Goal: Task Accomplishment & Management: Manage account settings

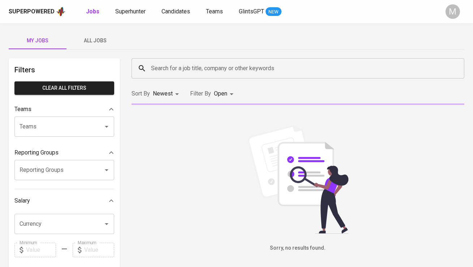
click at [100, 40] on span "All Jobs" at bounding box center [95, 40] width 49 height 9
click at [174, 77] on div "Search for a job title, company or other keywords" at bounding box center [297, 68] width 333 height 20
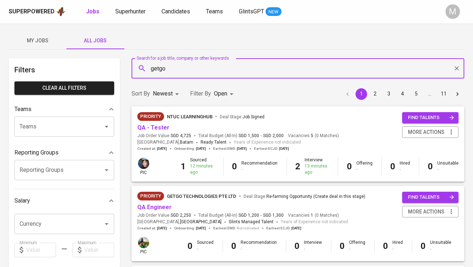
type input "getgo"
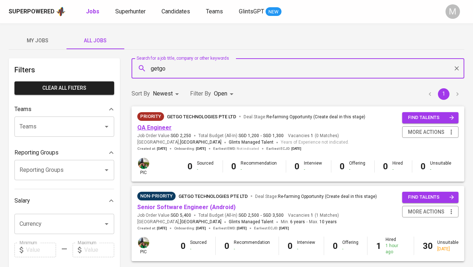
click at [163, 128] on link "QA Engineer" at bounding box center [154, 127] width 34 height 7
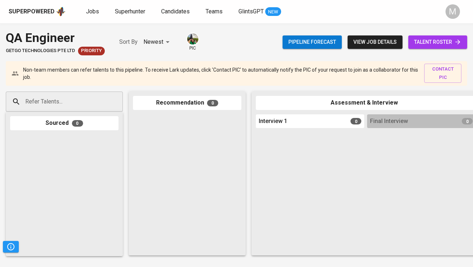
click at [382, 47] on button "view job details" at bounding box center [374, 41] width 55 height 13
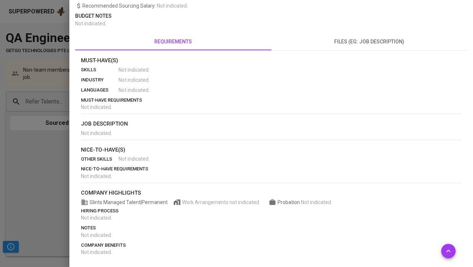
click at [275, 148] on p "nice-to-have(s)" at bounding box center [271, 150] width 380 height 8
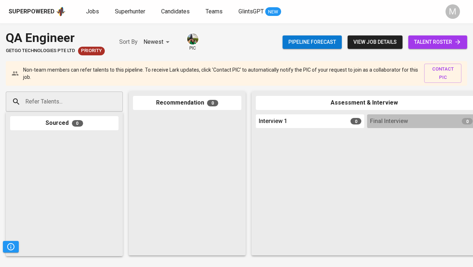
click at [102, 13] on div "Jobs Superhunter Candidates Teams GlintsGPT NEW" at bounding box center [183, 11] width 195 height 9
click at [374, 49] on div "Pipeline forecast view job details talent roster" at bounding box center [374, 42] width 185 height 26
click at [372, 43] on span "view job details" at bounding box center [374, 42] width 43 height 9
click at [91, 13] on span "Jobs" at bounding box center [92, 11] width 13 height 7
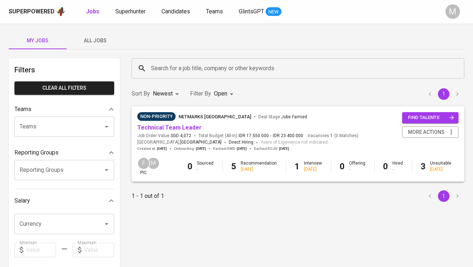
click at [95, 38] on span "All Jobs" at bounding box center [95, 40] width 49 height 9
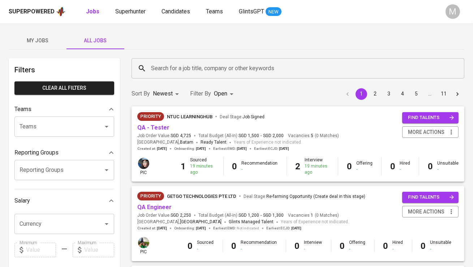
click at [164, 65] on input "Search for a job title, company or other keywords" at bounding box center [299, 68] width 301 height 14
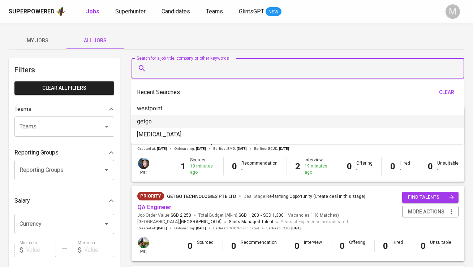
click at [173, 113] on li "westpoint" at bounding box center [297, 108] width 333 height 13
type input "westpoint"
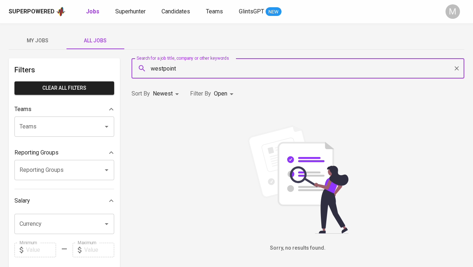
click at [223, 93] on body "Superpowered Jobs Superhunter Candidates Teams GlintsGPT NEW M My Jobs All Jobs…" at bounding box center [236, 246] width 473 height 493
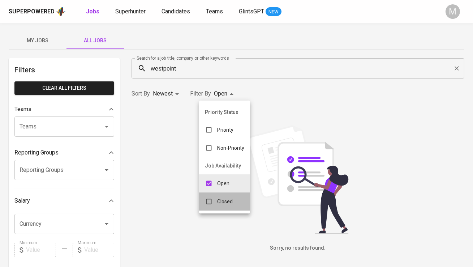
click at [221, 200] on p "Closed" at bounding box center [225, 201] width 16 height 7
type input "OPEN,CLOSE"
checkbox input "true"
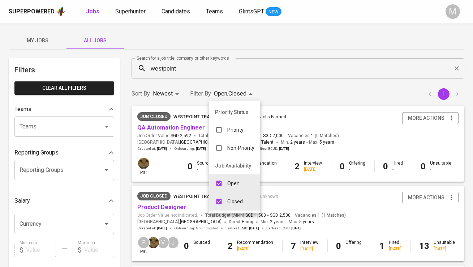
click at [323, 137] on div at bounding box center [236, 133] width 473 height 267
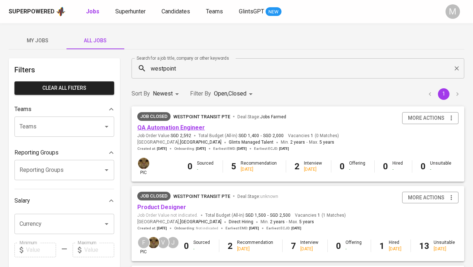
click at [190, 131] on span "QA Automation Engineer" at bounding box center [171, 128] width 68 height 8
click at [191, 130] on link "QA Automation Engineer" at bounding box center [171, 127] width 68 height 7
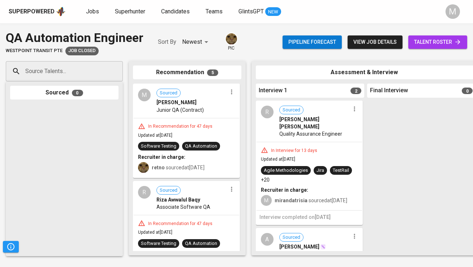
click at [460, 39] on icon at bounding box center [457, 41] width 7 height 7
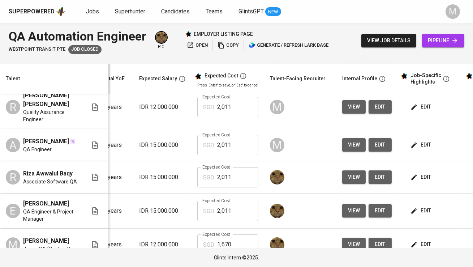
scroll to position [0, 98]
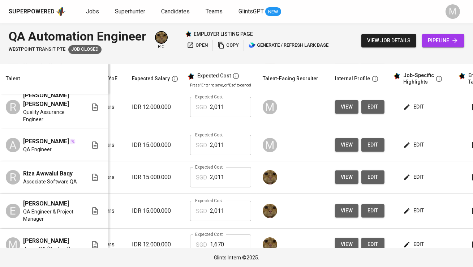
click at [412, 140] on span "edit" at bounding box center [414, 144] width 19 height 9
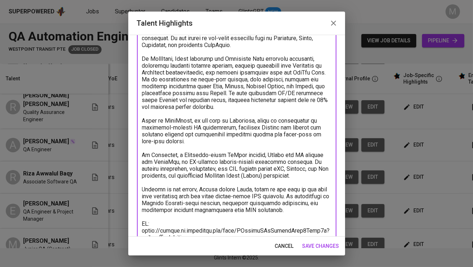
scroll to position [0, 0]
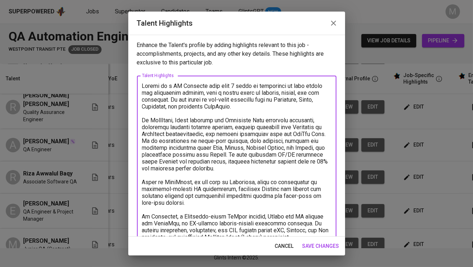
drag, startPoint x: 282, startPoint y: 163, endPoint x: 106, endPoint y: 81, distance: 194.4
click at [106, 81] on div "Talent Highlights Enhance the Talent's profile by adding highlights relevant to…" at bounding box center [236, 133] width 473 height 267
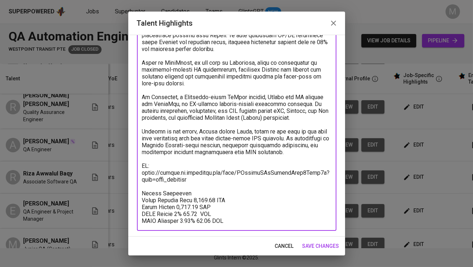
click at [195, 167] on textarea at bounding box center [236, 93] width 189 height 261
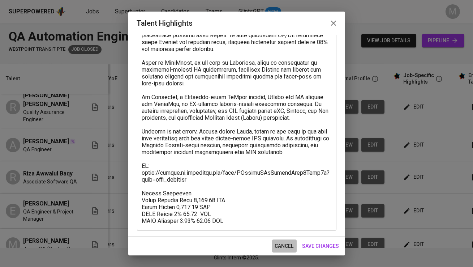
click at [287, 245] on span "cancel" at bounding box center [284, 245] width 19 height 9
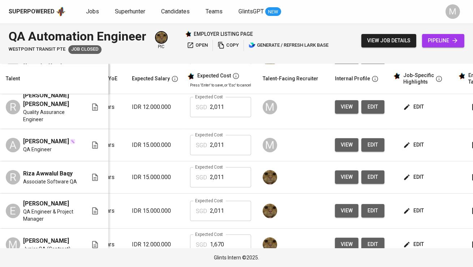
click at [367, 140] on span "edit" at bounding box center [373, 144] width 12 height 9
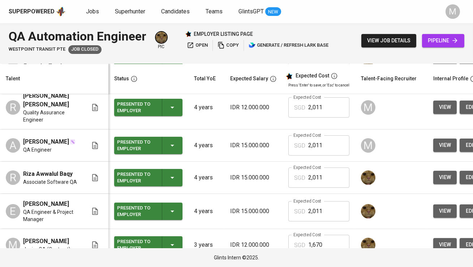
scroll to position [0, 0]
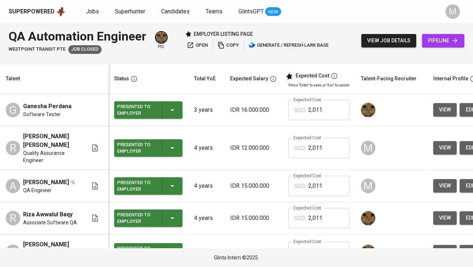
click at [117, 45] on div "Westpoint Transit Pte Job Closed" at bounding box center [78, 49] width 138 height 9
click at [87, 12] on span "Jobs" at bounding box center [92, 11] width 13 height 7
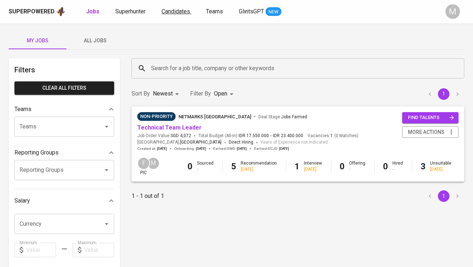
click at [166, 13] on span "Candidates" at bounding box center [175, 11] width 29 height 7
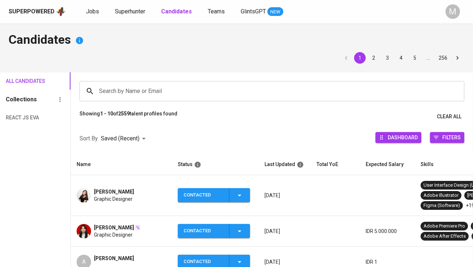
click at [149, 87] on input "Search by Name or Email" at bounding box center [273, 91] width 353 height 14
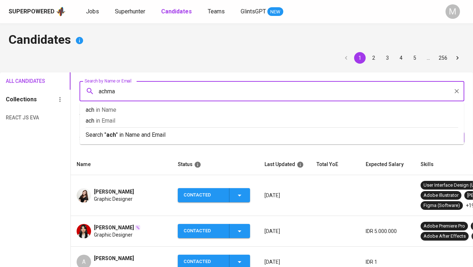
type input "achmad"
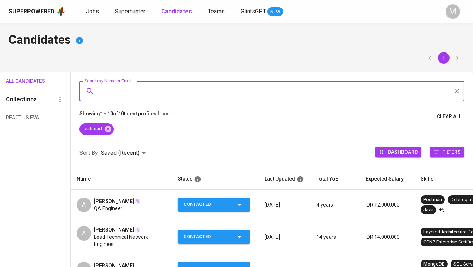
click at [122, 195] on td "A Achmad Dhikrillah QA Engineer" at bounding box center [121, 204] width 101 height 31
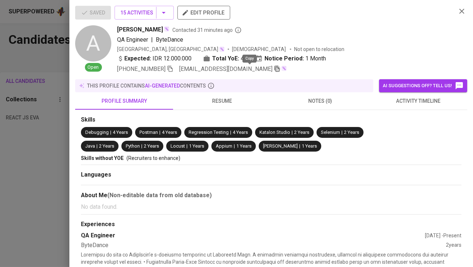
click at [274, 70] on icon "button" at bounding box center [277, 68] width 7 height 7
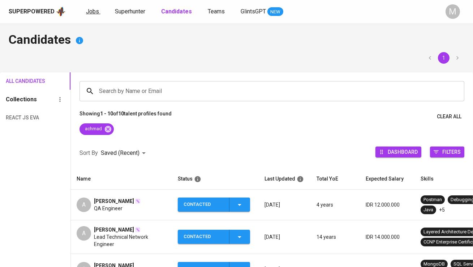
click at [93, 8] on span "Jobs" at bounding box center [92, 11] width 13 height 7
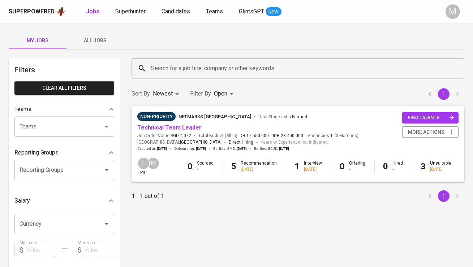
click at [96, 36] on span "All Jobs" at bounding box center [95, 40] width 49 height 9
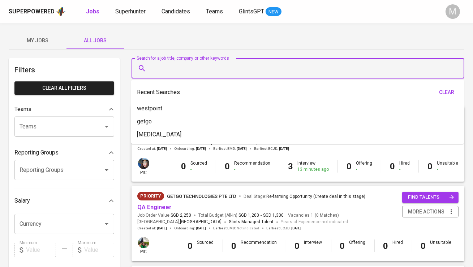
click at [164, 65] on input "Search for a job title, company or other keywords" at bounding box center [299, 68] width 301 height 14
click at [165, 122] on li "getgo" at bounding box center [297, 121] width 333 height 13
type input "getgo"
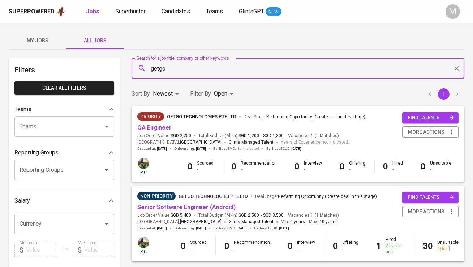
click at [163, 128] on link "QA Engineer" at bounding box center [154, 127] width 34 height 7
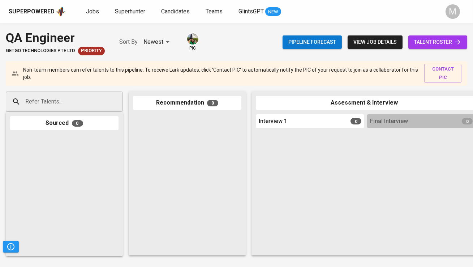
click at [94, 101] on input "Refer Talents..." at bounding box center [61, 102] width 76 height 14
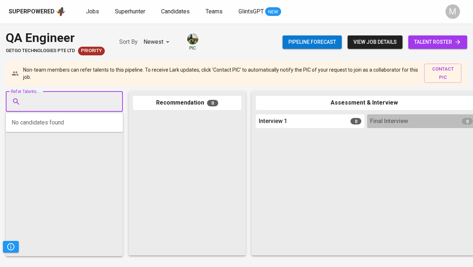
paste input "achmadky@outlook.com"
type input "achmadky@outlook.com"
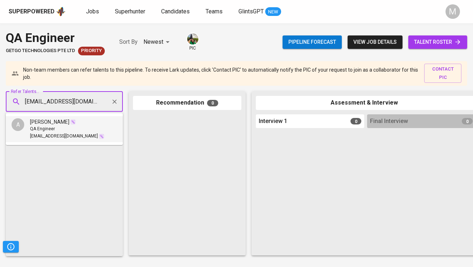
click at [87, 120] on li "A Achmad Dhikrillah QA Engineer achmadky@outlook.com" at bounding box center [64, 129] width 117 height 26
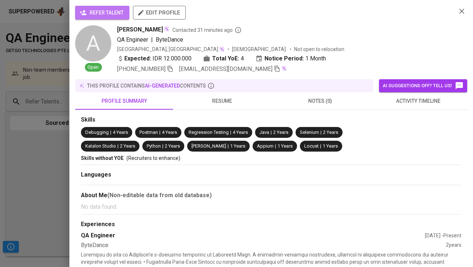
click at [113, 13] on span "refer talent" at bounding box center [102, 12] width 43 height 9
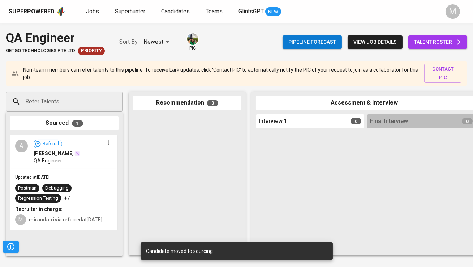
drag, startPoint x: 92, startPoint y: 155, endPoint x: 147, endPoint y: 157, distance: 55.3
click at [147, 157] on div "Refer Talents... Refer Talents... Sourced 1 A Referral Achmad Dhikrillah QA Eng…" at bounding box center [430, 173] width 860 height 175
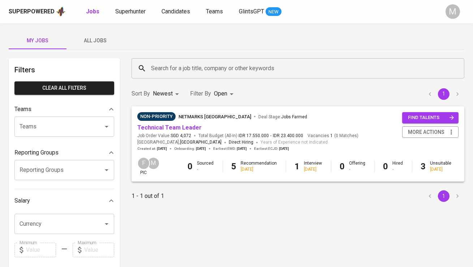
click at [91, 44] on span "All Jobs" at bounding box center [95, 40] width 49 height 9
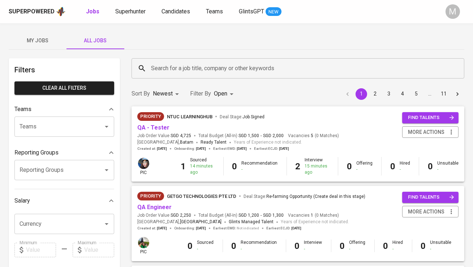
click at [165, 67] on input "Search for a job title, company or other keywords" at bounding box center [299, 68] width 301 height 14
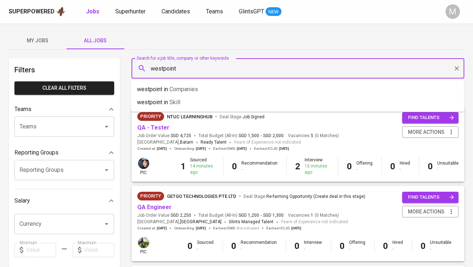
type input "westpoint"
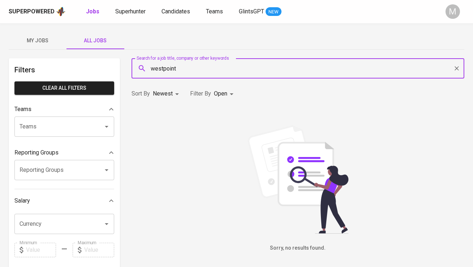
click at [217, 94] on body "Superpowered Jobs Superhunter Candidates Teams GlintsGPT NEW M My Jobs All Jobs…" at bounding box center [236, 246] width 473 height 493
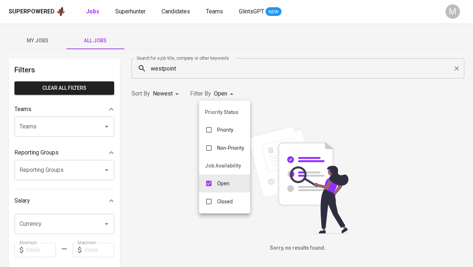
click at [224, 206] on div "Closed" at bounding box center [218, 201] width 39 height 14
type input "OPEN,CLOSE"
checkbox input "true"
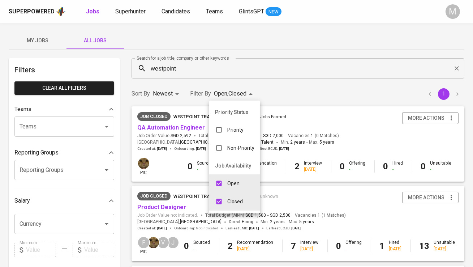
click at [333, 118] on div at bounding box center [236, 133] width 473 height 267
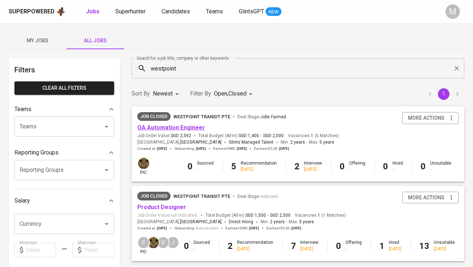
click at [177, 127] on link "QA Automation Engineer" at bounding box center [171, 127] width 68 height 7
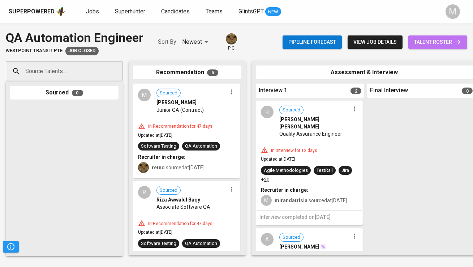
click at [440, 44] on span "talent roster" at bounding box center [437, 42] width 47 height 9
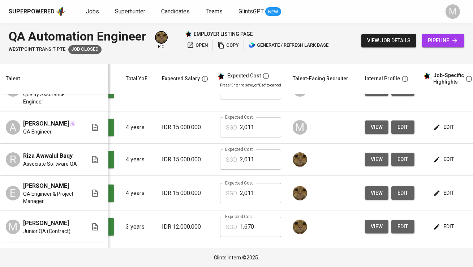
scroll to position [0, 88]
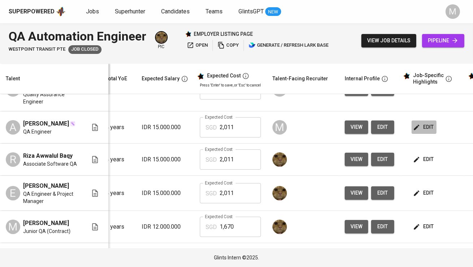
click at [428, 122] on span "edit" at bounding box center [423, 126] width 19 height 9
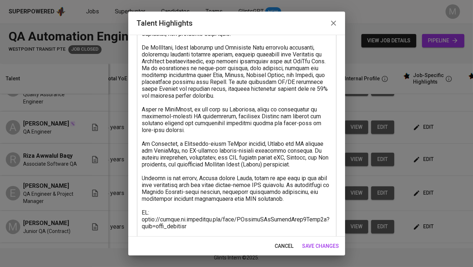
scroll to position [119, 0]
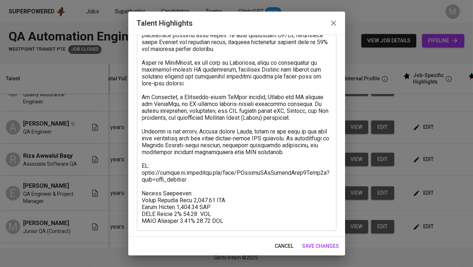
click at [263, 181] on textarea at bounding box center [236, 93] width 189 height 261
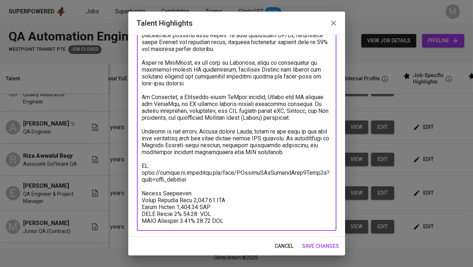
click at [328, 23] on button "button" at bounding box center [333, 22] width 17 height 17
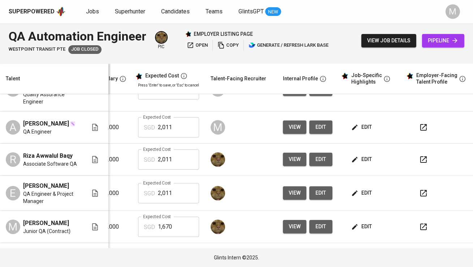
scroll to position [59, 156]
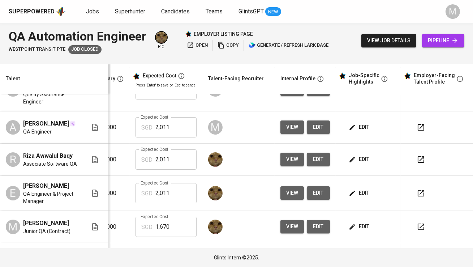
click at [418, 123] on icon "button" at bounding box center [420, 127] width 9 height 9
click at [357, 122] on span "edit" at bounding box center [359, 126] width 19 height 9
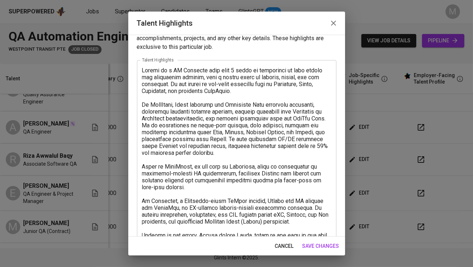
scroll to position [16, 0]
click at [330, 21] on icon "button" at bounding box center [333, 23] width 9 height 9
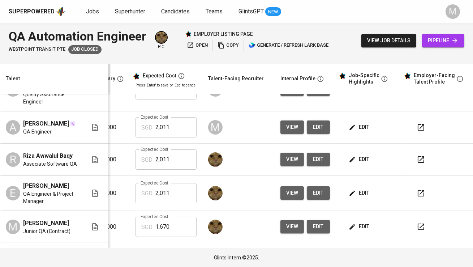
click at [289, 122] on span "view" at bounding box center [292, 126] width 12 height 9
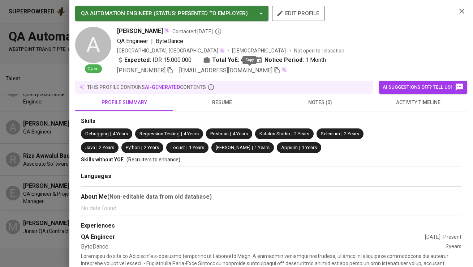
click at [246, 69] on span "achmadky@outlook.com" at bounding box center [229, 70] width 101 height 9
click at [274, 72] on icon "button" at bounding box center [277, 70] width 7 height 7
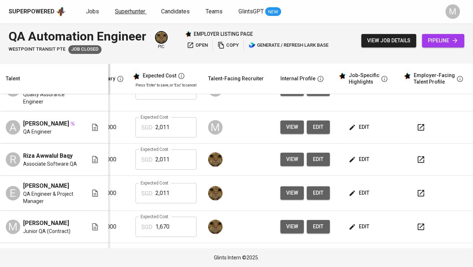
click at [127, 13] on span "Superhunter" at bounding box center [130, 11] width 30 height 7
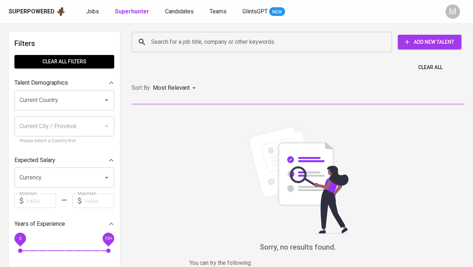
click at [171, 37] on input "Search for a job title, company or other keywords" at bounding box center [263, 42] width 229 height 14
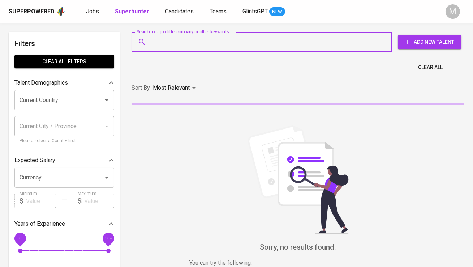
paste input "achmadky@outlook.com"
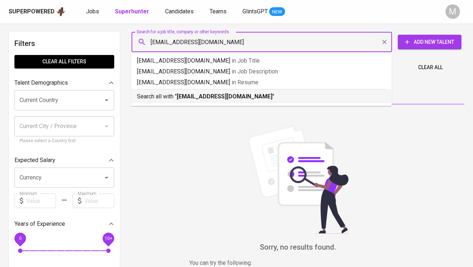
type input "achmadky@outlook.com"
click at [182, 109] on div "Sorry, no results found. You can try the following : (1) Try again, and/or doub…" at bounding box center [297, 204] width 341 height 197
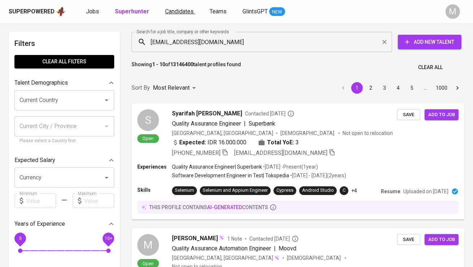
click at [168, 8] on span "Candidates" at bounding box center [179, 11] width 29 height 7
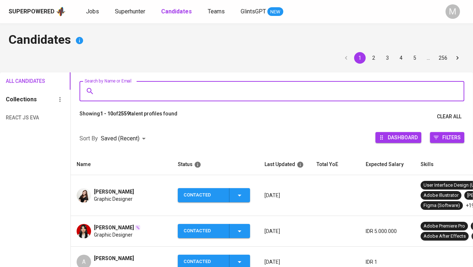
click at [133, 92] on input "Search by Name or Email" at bounding box center [273, 91] width 353 height 14
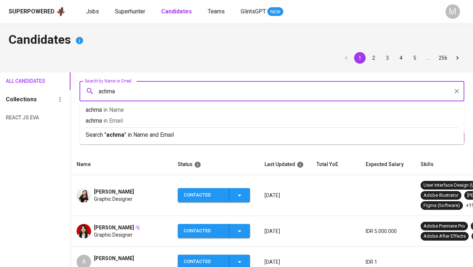
type input "achmad"
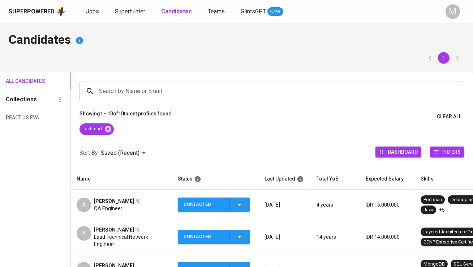
click at [112, 199] on span "[PERSON_NAME]" at bounding box center [114, 200] width 40 height 7
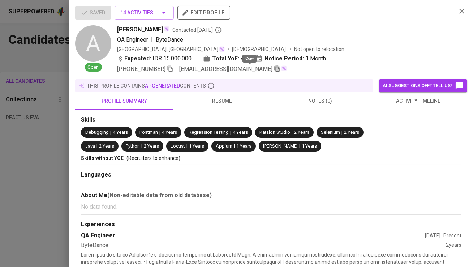
click at [275, 67] on icon "button" at bounding box center [277, 69] width 5 height 6
click at [144, 7] on button "14 Activities" at bounding box center [144, 13] width 59 height 14
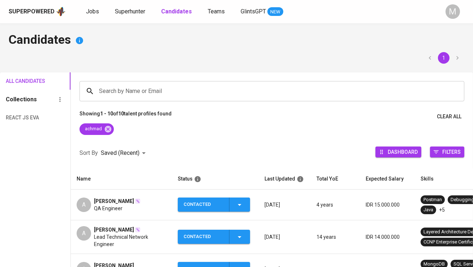
click at [222, 199] on div "Contacted" at bounding box center [203, 204] width 40 height 14
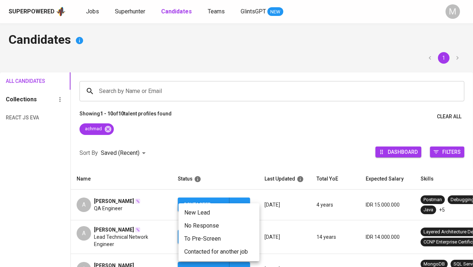
click at [222, 250] on li "Contacted for another job" at bounding box center [218, 251] width 81 height 13
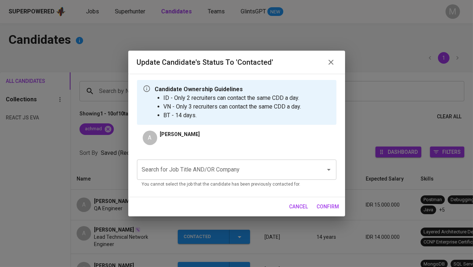
click at [181, 170] on input "Search for Job Title AND/OR Company" at bounding box center [226, 170] width 173 height 14
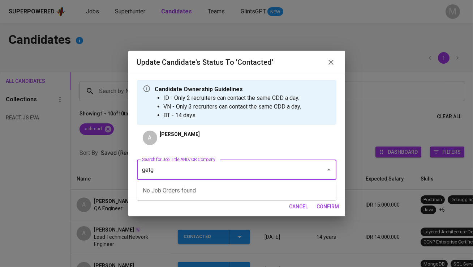
type input "getgo"
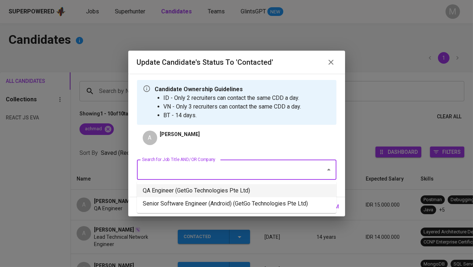
click at [195, 190] on li "QA Engineer (GetGo Technologies Pte Ltd)" at bounding box center [236, 190] width 199 height 13
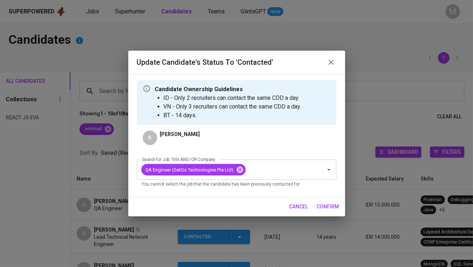
click at [327, 207] on span "confirm" at bounding box center [328, 206] width 22 height 9
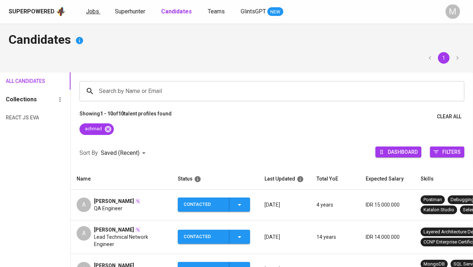
click at [93, 10] on span "Jobs" at bounding box center [92, 11] width 13 height 7
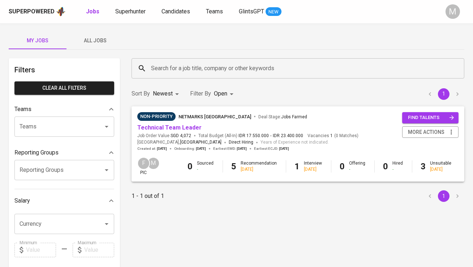
click at [153, 66] on input "Search for a job title, company or other keywords" at bounding box center [299, 68] width 301 height 14
click at [95, 40] on span "All Jobs" at bounding box center [95, 40] width 49 height 9
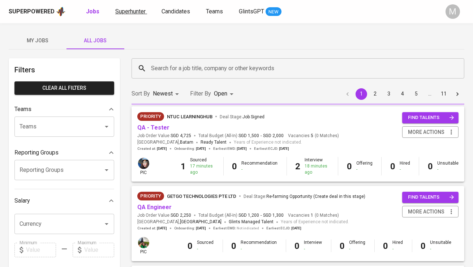
click at [123, 13] on span "Superhunter" at bounding box center [130, 11] width 30 height 7
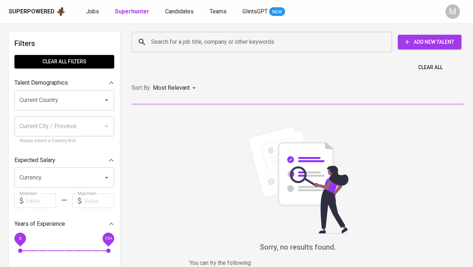
click at [168, 41] on input "Search for a job title, company or other keywords" at bounding box center [263, 42] width 229 height 14
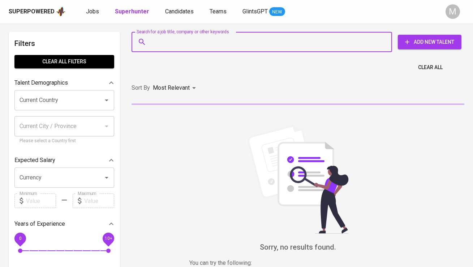
paste input "achmadky@outlook.com"
type input "achmadky@outlook.com"
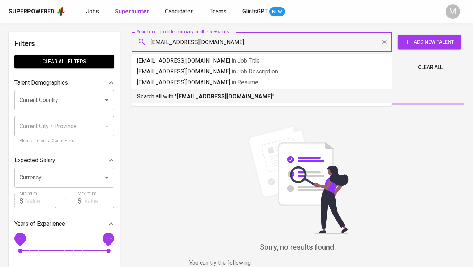
click at [168, 97] on p "Search all with " achmadky@outlook.com "" at bounding box center [261, 96] width 249 height 9
click at [192, 95] on div "Most Relevant" at bounding box center [176, 87] width 46 height 13
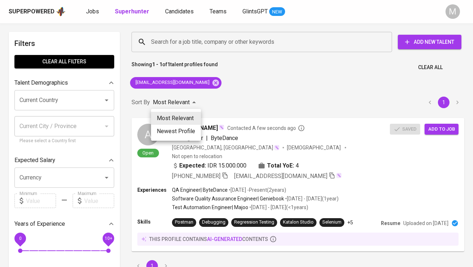
click at [280, 101] on div at bounding box center [236, 133] width 473 height 267
click at [437, 127] on span "Add to job" at bounding box center [441, 129] width 27 height 8
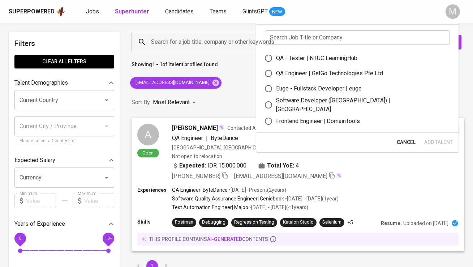
click at [291, 43] on input "text" at bounding box center [357, 37] width 185 height 14
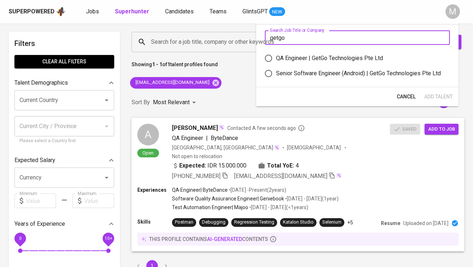
type input "getgo"
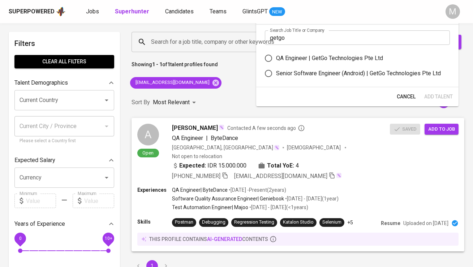
click at [305, 53] on label "QA Engineer | GetGo Technologies Pte Ltd" at bounding box center [352, 58] width 183 height 15
click at [276, 53] on input "QA Engineer | GetGo Technologies Pte Ltd" at bounding box center [268, 58] width 15 height 15
radio input "true"
click at [434, 92] on span "Add Talent" at bounding box center [438, 96] width 29 height 9
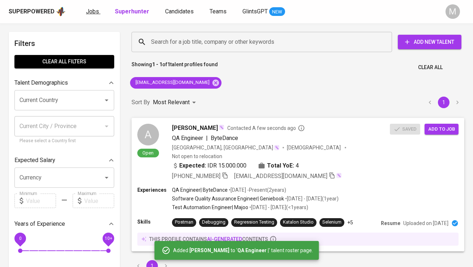
click at [90, 10] on span "Jobs" at bounding box center [92, 11] width 13 height 7
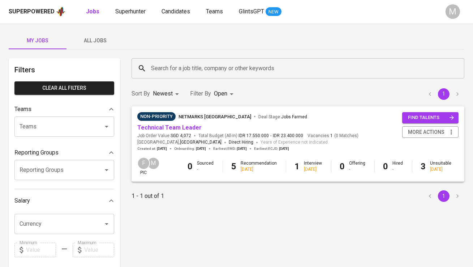
click at [97, 49] on div "My Jobs All Jobs Filters Clear All filters Teams Teams Teams Reporting Groups R…" at bounding box center [236, 248] width 473 height 451
click at [99, 44] on span "All Jobs" at bounding box center [95, 40] width 49 height 9
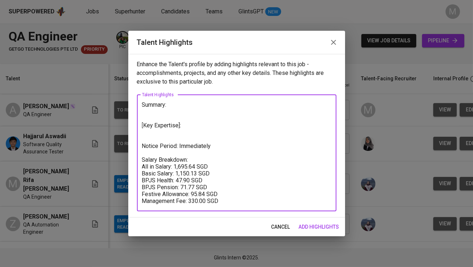
scroll to position [0, 133]
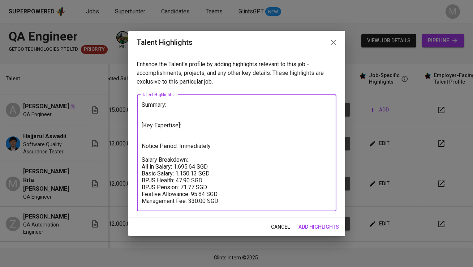
click at [114, 163] on div "Talent Highlights Enhance the Talent's profile by adding highlights relevant to…" at bounding box center [236, 133] width 473 height 267
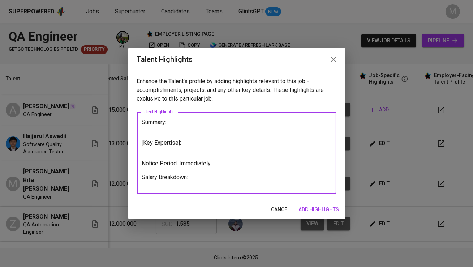
click at [218, 164] on textarea "Summary: [Key Expertise]: Notice Period: Immediately Salary Breakdown:" at bounding box center [236, 152] width 189 height 69
type textarea "Summary: [Key Expertise]: Notice Period: Salary Breakdown:"
click at [320, 206] on span "add highlights" at bounding box center [319, 209] width 40 height 9
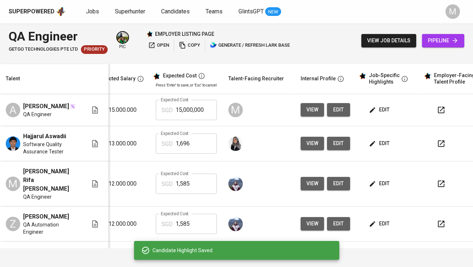
click at [384, 109] on span "edit" at bounding box center [379, 109] width 19 height 9
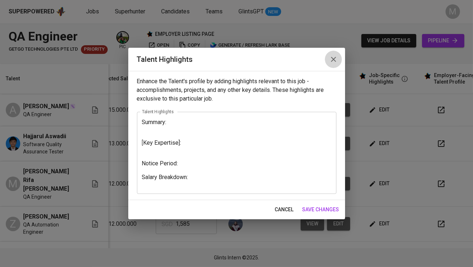
click at [330, 56] on icon "button" at bounding box center [333, 59] width 9 height 9
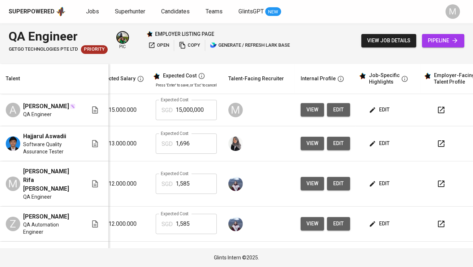
click at [383, 110] on span "edit" at bounding box center [379, 109] width 19 height 9
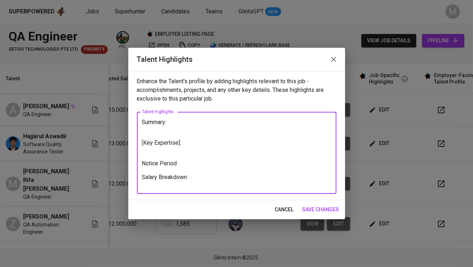
drag, startPoint x: 200, startPoint y: 178, endPoint x: 127, endPoint y: 91, distance: 113.6
click at [127, 91] on div "Talent Highlights Enhance the Talent's profile by adding highlights relevant to…" at bounding box center [236, 133] width 473 height 267
click at [230, 129] on textarea "Summary: [Key Expertise]: Notice Period: Salary Breakdown:" at bounding box center [236, 152] width 189 height 69
paste textarea "Dhikri is a QA Engineer with 4+ years of experience in manual and automation te…"
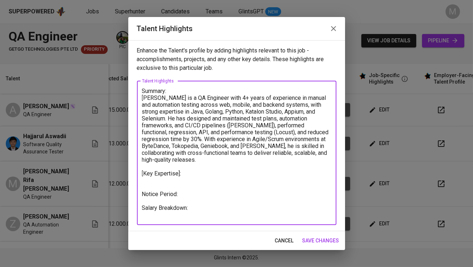
click at [169, 117] on textarea "Summary: Dhikri is a QA Engineer with 4+ years of experience in manual and auto…" at bounding box center [236, 152] width 189 height 130
click at [181, 177] on textarea "Summary: Dhikri is a QA Engineer with 4+ years of experience in manual and auto…" at bounding box center [236, 152] width 189 height 130
paste textarea "Test automation (Java, Golang, Python, Katalon Studio, Appium, Selenium, Flutte…"
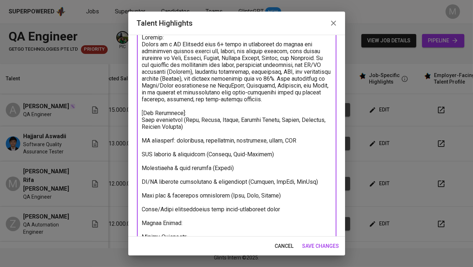
scroll to position [52, 0]
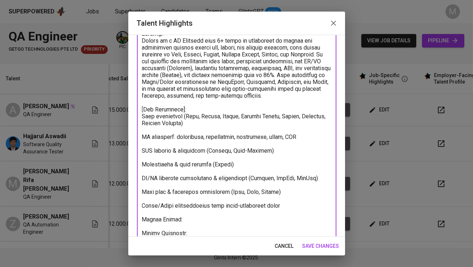
click at [185, 122] on textarea at bounding box center [236, 140] width 189 height 220
click at [183, 130] on textarea at bounding box center [236, 140] width 189 height 220
click at [143, 156] on textarea at bounding box center [236, 140] width 189 height 220
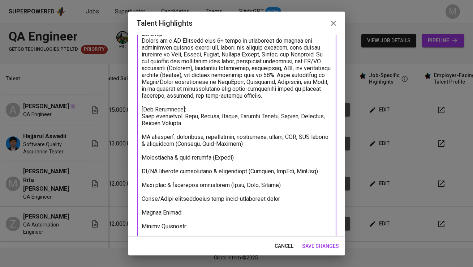
click at [143, 163] on textarea at bounding box center [236, 136] width 189 height 213
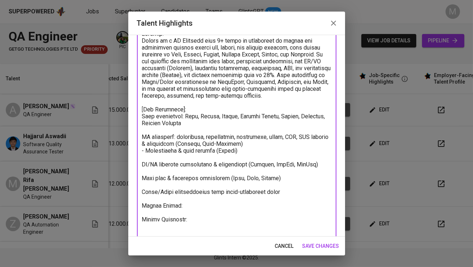
click at [142, 142] on textarea at bounding box center [236, 133] width 189 height 206
click at [142, 123] on textarea at bounding box center [236, 133] width 189 height 206
click at [142, 141] on textarea at bounding box center [236, 133] width 189 height 206
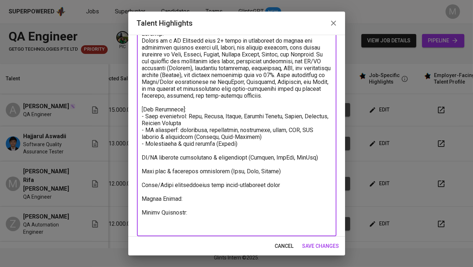
click at [143, 164] on textarea at bounding box center [236, 129] width 189 height 199
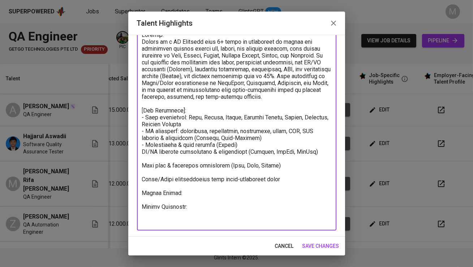
scroll to position [51, 0]
click at [255, 157] on textarea at bounding box center [236, 128] width 189 height 192
click at [321, 159] on textarea at bounding box center [236, 128] width 189 height 192
click at [142, 173] on textarea at bounding box center [236, 128] width 189 height 192
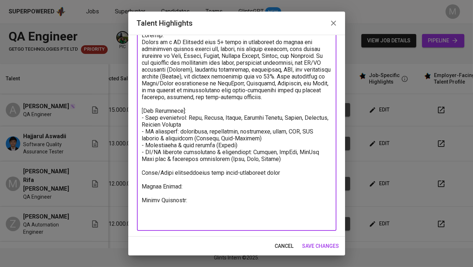
scroll to position [44, 0]
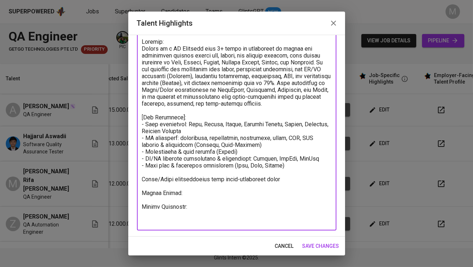
click at [237, 173] on textarea at bounding box center [236, 130] width 189 height 185
click at [282, 168] on textarea at bounding box center [236, 130] width 189 height 185
click at [282, 176] on textarea at bounding box center [236, 130] width 189 height 185
click at [282, 173] on textarea at bounding box center [236, 130] width 189 height 185
click at [143, 185] on textarea at bounding box center [236, 130] width 189 height 185
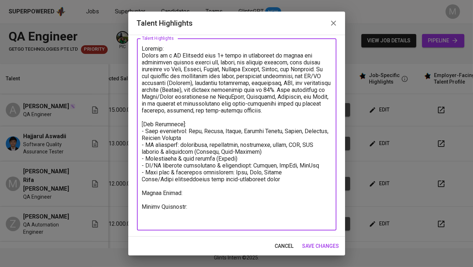
scroll to position [37, 0]
click at [159, 207] on textarea at bounding box center [236, 134] width 189 height 178
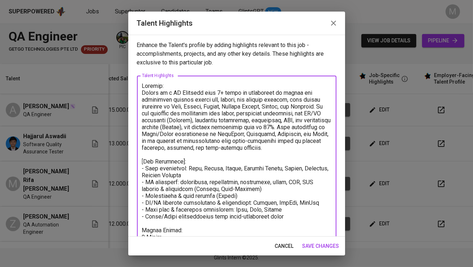
scroll to position [44, 0]
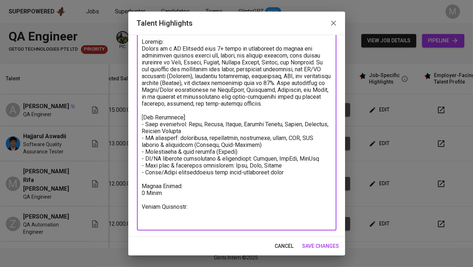
drag, startPoint x: 259, startPoint y: 95, endPoint x: 267, endPoint y: 108, distance: 15.9
click at [267, 108] on textarea at bounding box center [236, 130] width 189 height 185
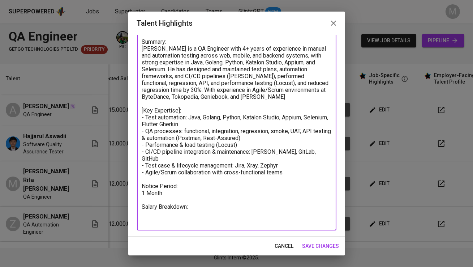
scroll to position [30, 0]
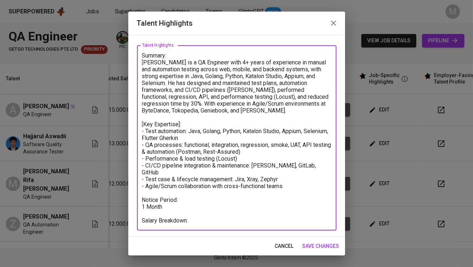
type textarea "Summary: Dhikri is a QA Engineer with 4+ years of experience in manual and auto…"
click at [327, 244] on span "save changes" at bounding box center [320, 245] width 37 height 9
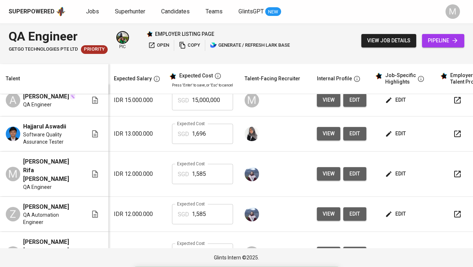
scroll to position [0, 111]
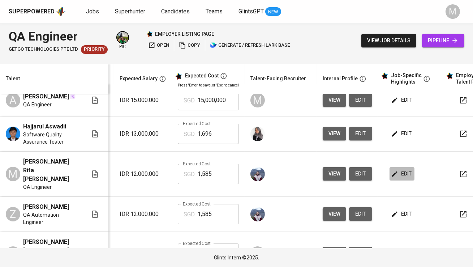
click at [397, 169] on span "edit" at bounding box center [401, 173] width 19 height 9
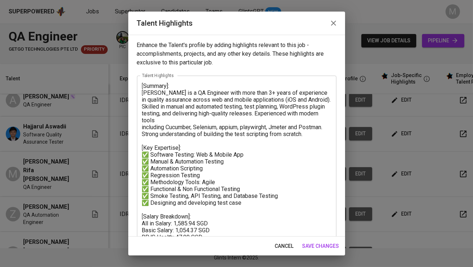
scroll to position [51, 0]
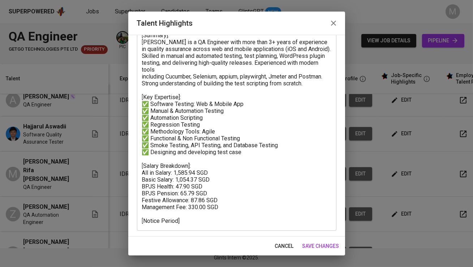
click at [333, 26] on icon "button" at bounding box center [333, 23] width 9 height 9
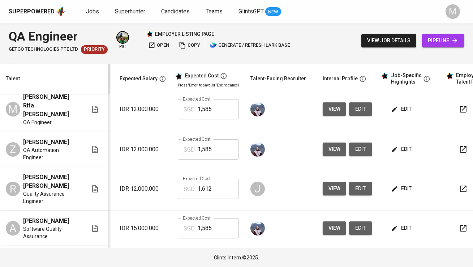
scroll to position [87, 111]
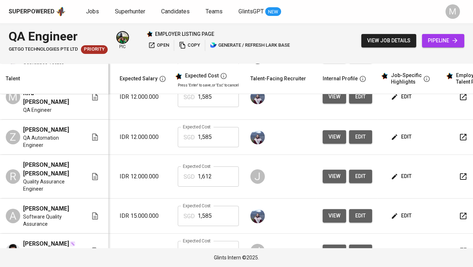
click at [397, 246] on span "edit" at bounding box center [401, 250] width 19 height 9
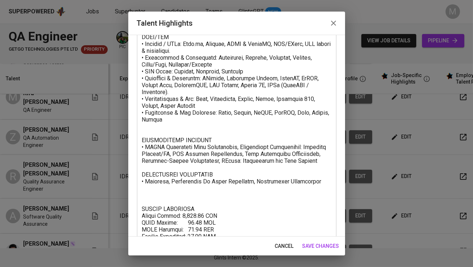
scroll to position [264, 0]
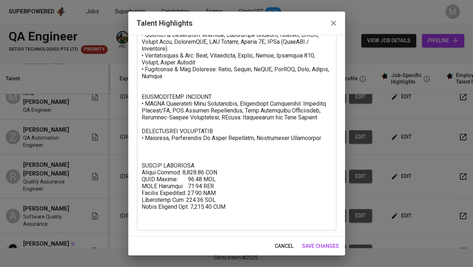
click at [333, 26] on icon "button" at bounding box center [333, 23] width 9 height 9
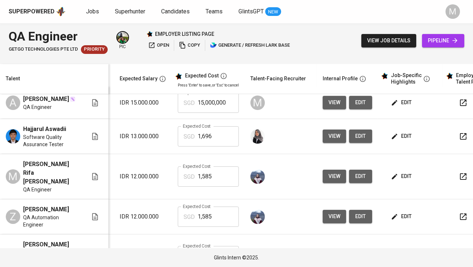
scroll to position [7, 111]
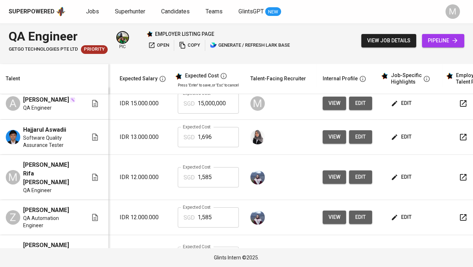
click at [391, 134] on icon "button" at bounding box center [394, 136] width 7 height 7
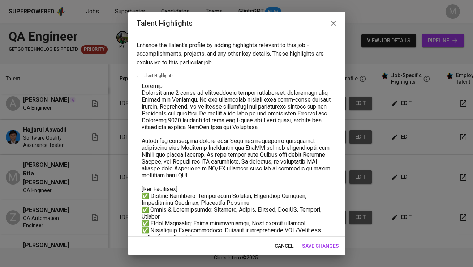
scroll to position [92, 0]
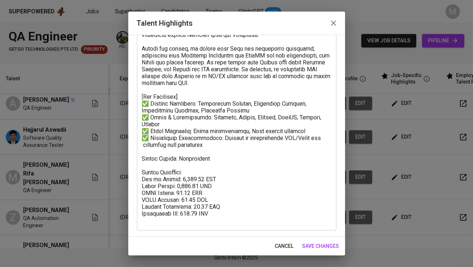
click at [333, 25] on icon "button" at bounding box center [333, 23] width 9 height 9
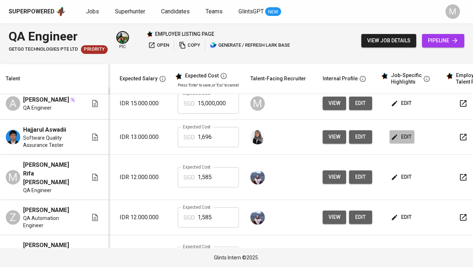
click at [405, 141] on span "edit" at bounding box center [401, 136] width 19 height 9
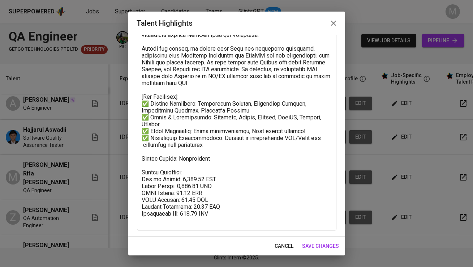
click at [336, 16] on button "button" at bounding box center [333, 22] width 17 height 17
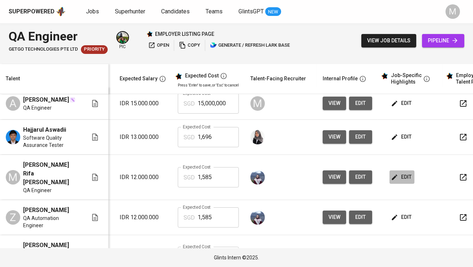
click at [401, 172] on span "edit" at bounding box center [401, 176] width 19 height 9
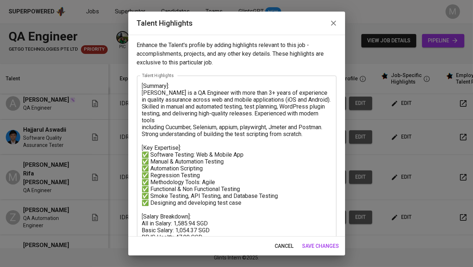
scroll to position [51, 0]
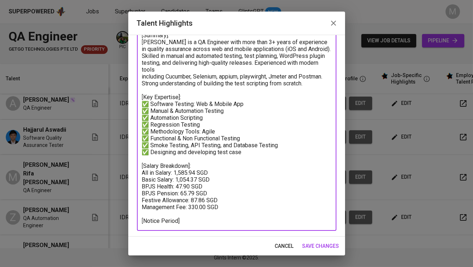
drag, startPoint x: 220, startPoint y: 198, endPoint x: 135, endPoint y: 167, distance: 91.2
click at [135, 167] on div "Enhance the Talent's profile by adding highlights relevant to this job - accomp…" at bounding box center [236, 136] width 217 height 202
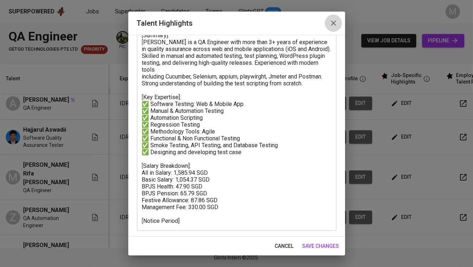
click at [331, 23] on icon "button" at bounding box center [333, 23] width 9 height 9
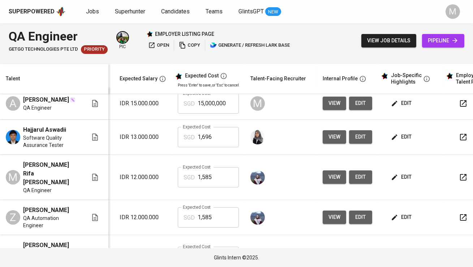
scroll to position [0, 111]
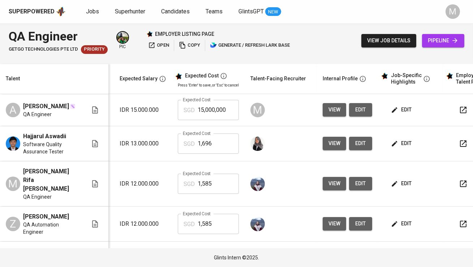
click at [399, 106] on span "edit" at bounding box center [401, 109] width 19 height 9
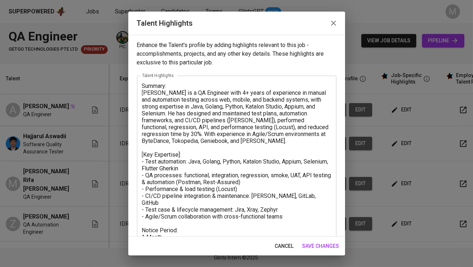
scroll to position [30, 0]
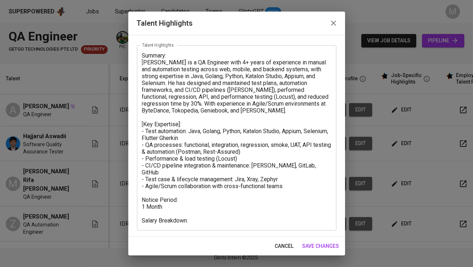
click at [199, 216] on textarea "Summary: Dhikri is a QA Engineer with 4+ years of experience in manual and auto…" at bounding box center [236, 138] width 189 height 172
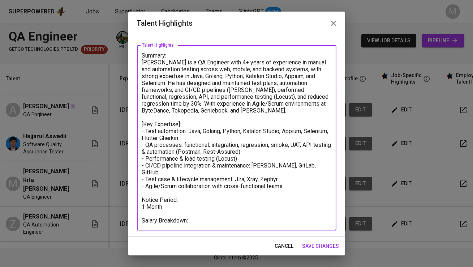
paste textarea "All in Salary: 1,585.94 SGD Basic Salary: 1,054.37 SGD BPJS Health: 47.90 SGD B…"
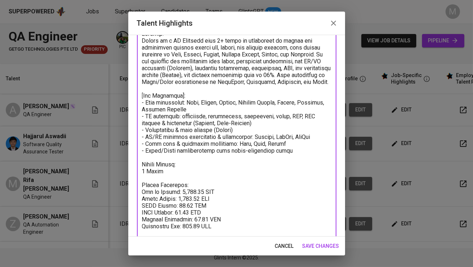
scroll to position [65, 0]
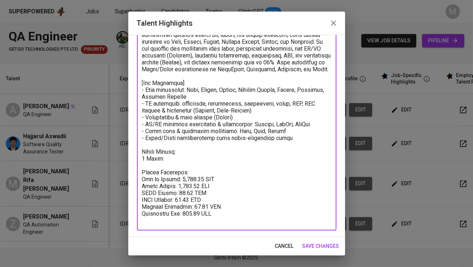
click at [184, 159] on textarea at bounding box center [236, 121] width 189 height 206
click at [143, 156] on textarea at bounding box center [236, 121] width 189 height 206
click at [143, 177] on textarea at bounding box center [236, 121] width 189 height 206
click at [189, 179] on textarea at bounding box center [236, 121] width 189 height 206
type textarea "Summary: Dhikri is a QA Engineer with 4+ years of experience in manual and auto…"
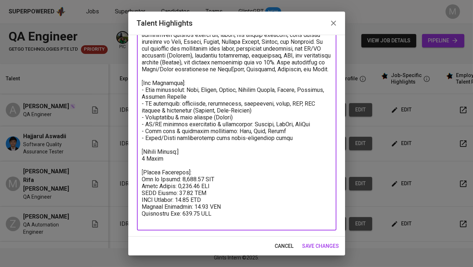
click at [314, 245] on span "save changes" at bounding box center [320, 245] width 37 height 9
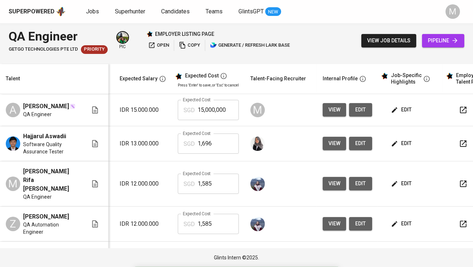
click at [405, 110] on span "edit" at bounding box center [401, 109] width 19 height 9
click at [201, 117] on input "15,000,000" at bounding box center [218, 110] width 41 height 20
type input "1,586"
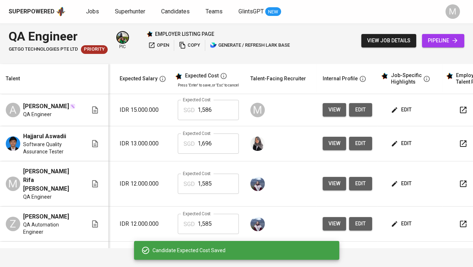
click at [399, 106] on span "edit" at bounding box center [401, 109] width 19 height 9
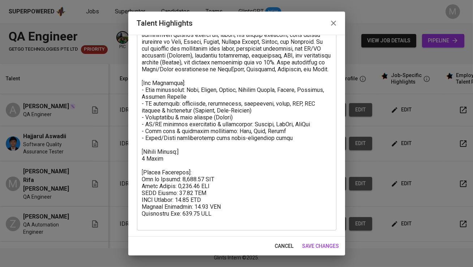
click at [233, 219] on textarea at bounding box center [236, 121] width 189 height 206
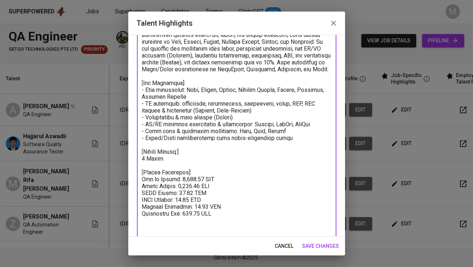
scroll to position [66, 0]
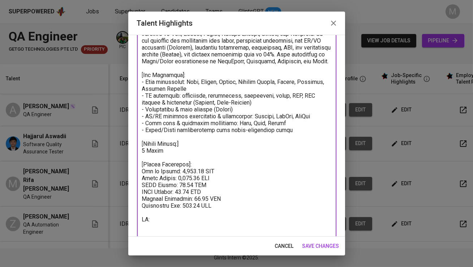
paste textarea "https://glints.sg.larksuite.com/minutes/obsgo3zr13mmc7y18a7tup2e?from=from_copy…"
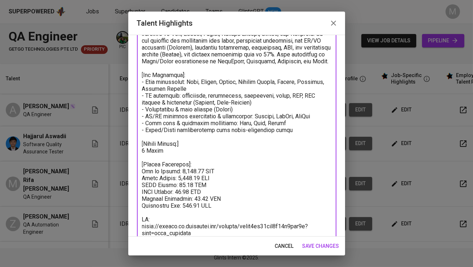
scroll to position [79, 0]
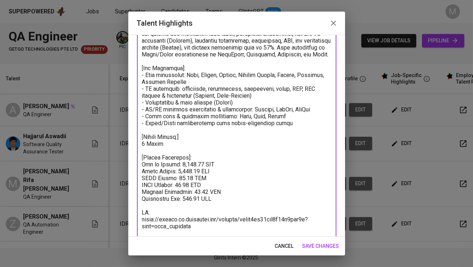
type textarea "Summary: Dhikri is a QA Engineer with 4+ years of experience in manual and auto…"
click at [330, 249] on span "save changes" at bounding box center [320, 245] width 37 height 9
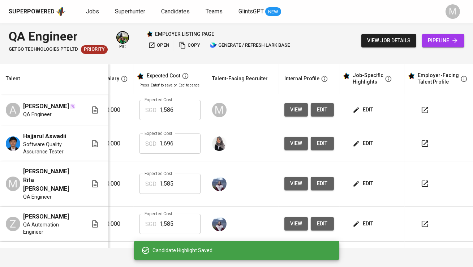
scroll to position [0, 150]
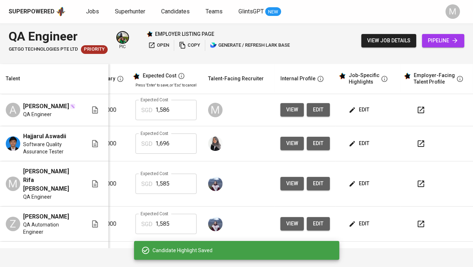
click at [416, 109] on icon "button" at bounding box center [420, 109] width 9 height 9
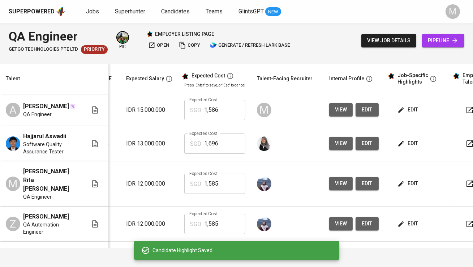
scroll to position [0, 0]
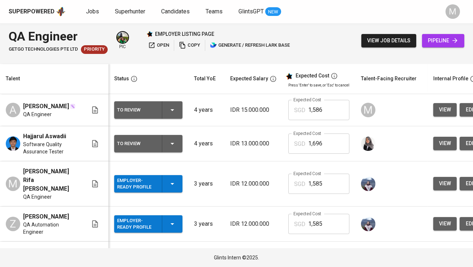
click at [150, 112] on div "To Review" at bounding box center [136, 109] width 39 height 9
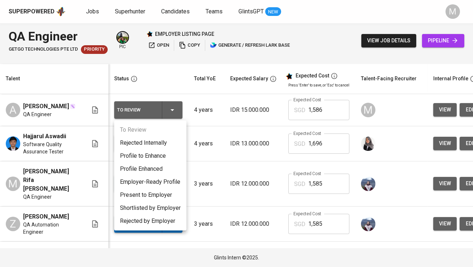
click at [255, 120] on div at bounding box center [236, 133] width 473 height 267
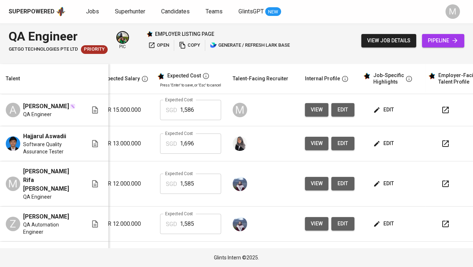
scroll to position [0, 150]
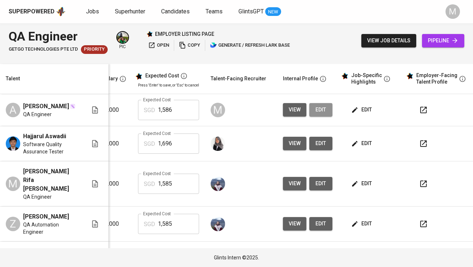
click at [319, 109] on span "edit" at bounding box center [321, 109] width 12 height 9
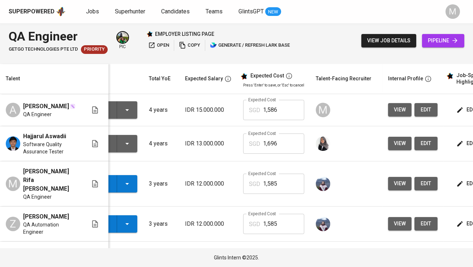
scroll to position [0, 0]
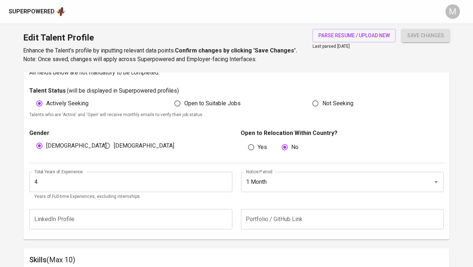
scroll to position [198, 0]
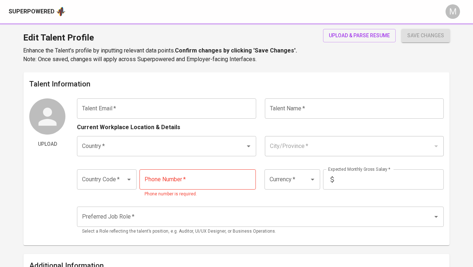
type input "[EMAIL_ADDRESS][DOMAIN_NAME]"
type input "[PERSON_NAME]"
type input "[GEOGRAPHIC_DATA]"
type input "Kab. [GEOGRAPHIC_DATA], [GEOGRAPHIC_DATA]"
type input "+62"
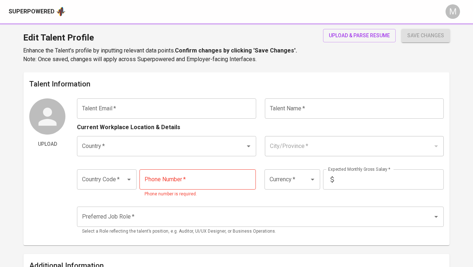
type input "[PHONE_NUMBER]"
type input "IDR"
type input "QA Engineer"
radio input "true"
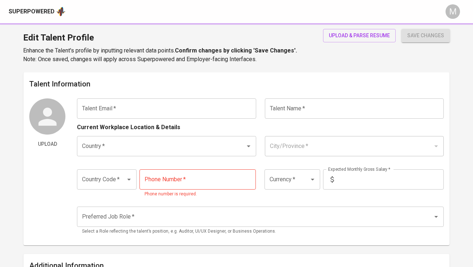
type input "4"
type input "1 Month"
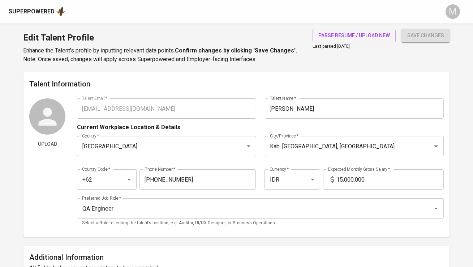
click at [366, 180] on input "15.000.000" at bounding box center [390, 179] width 107 height 20
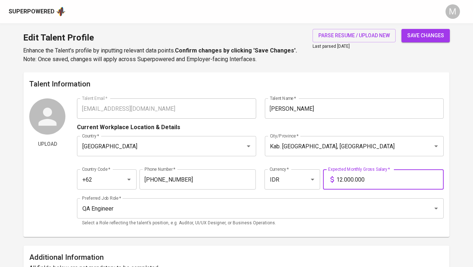
type input "12.000.000"
click at [401, 29] on button "save changes" at bounding box center [425, 35] width 48 height 13
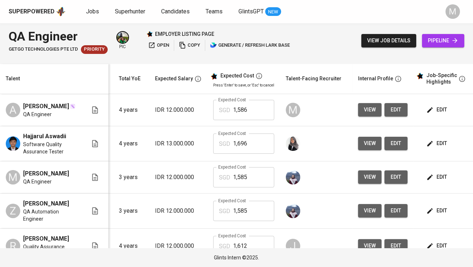
scroll to position [0, 145]
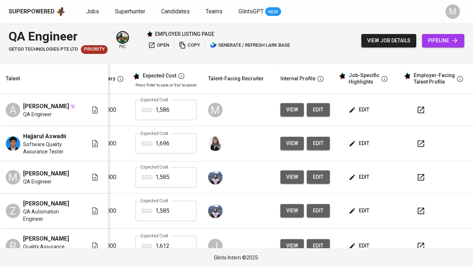
click at [364, 111] on button "edit" at bounding box center [359, 109] width 25 height 13
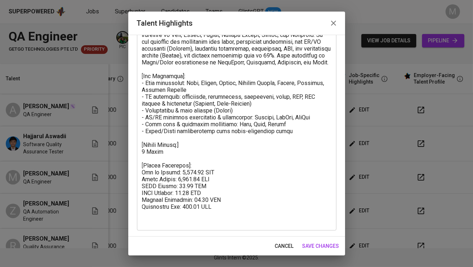
scroll to position [0, 0]
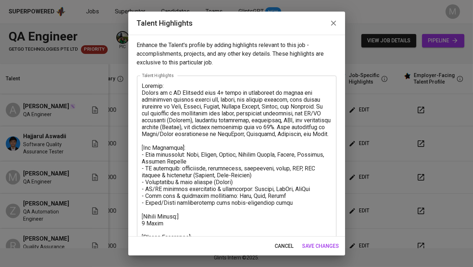
click at [331, 23] on icon "button" at bounding box center [333, 23] width 9 height 9
